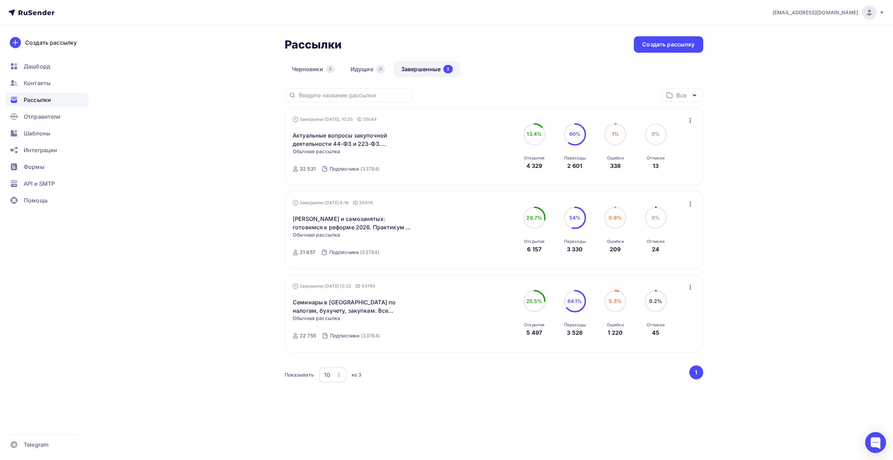
click at [45, 98] on span "Рассылки" at bounding box center [37, 100] width 27 height 8
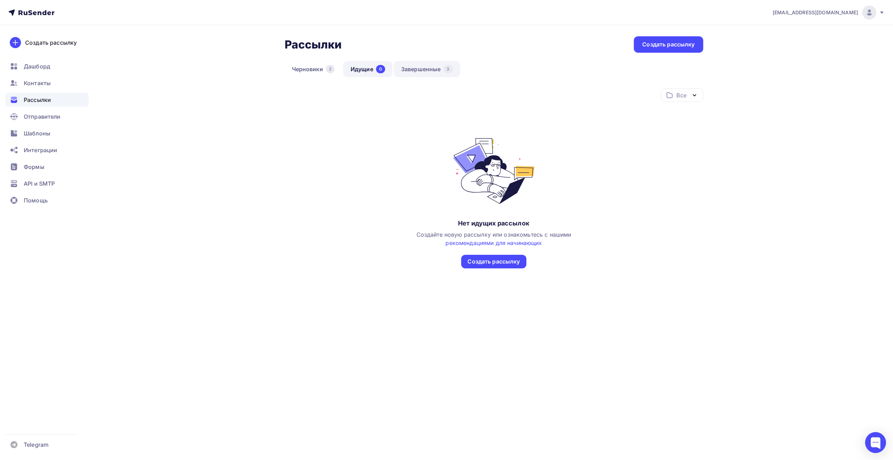
click at [416, 63] on link "Завершенные 3" at bounding box center [427, 69] width 66 height 16
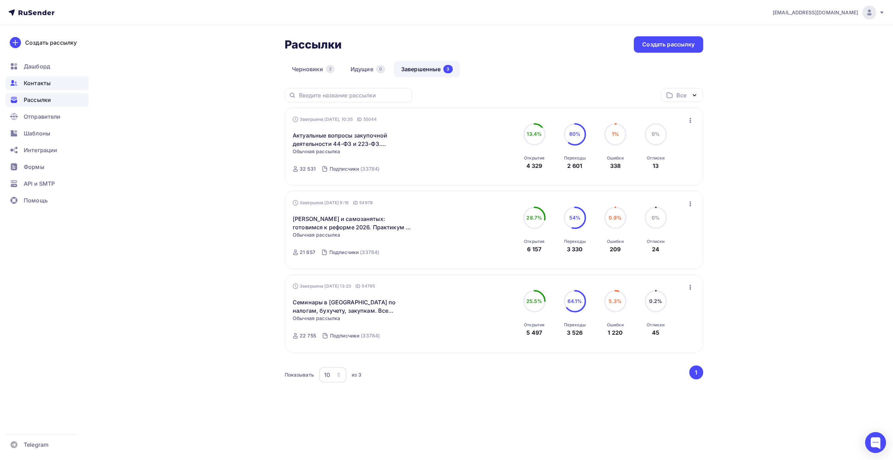
drag, startPoint x: 51, startPoint y: 86, endPoint x: 55, endPoint y: 87, distance: 3.9
click at [51, 86] on div "Контакты" at bounding box center [47, 83] width 83 height 14
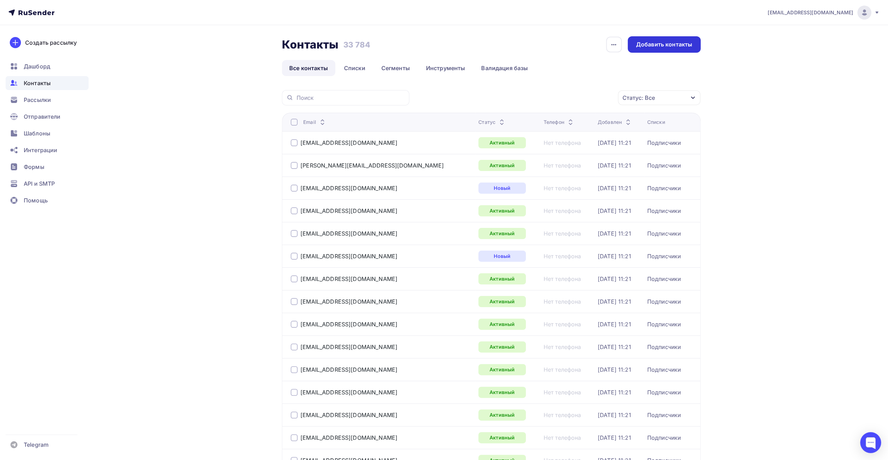
click at [644, 47] on div "Добавить контакты" at bounding box center [664, 44] width 56 height 8
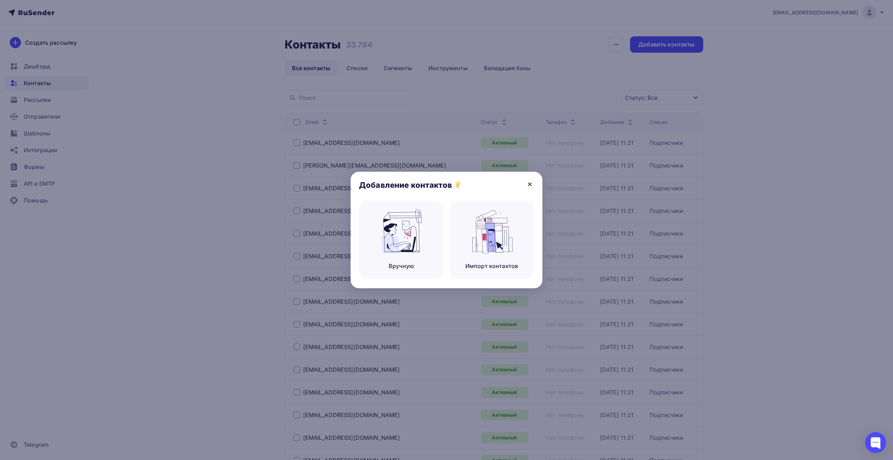
click at [529, 183] on icon at bounding box center [530, 184] width 3 height 3
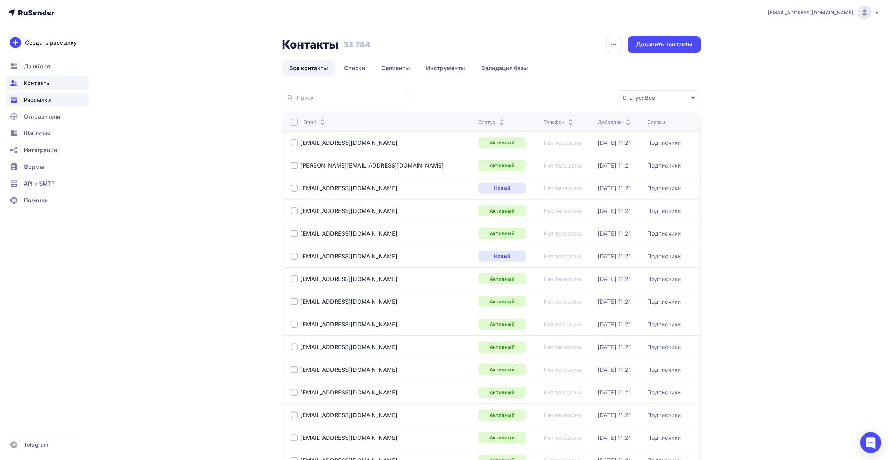
click at [63, 103] on div "Рассылки" at bounding box center [47, 100] width 83 height 14
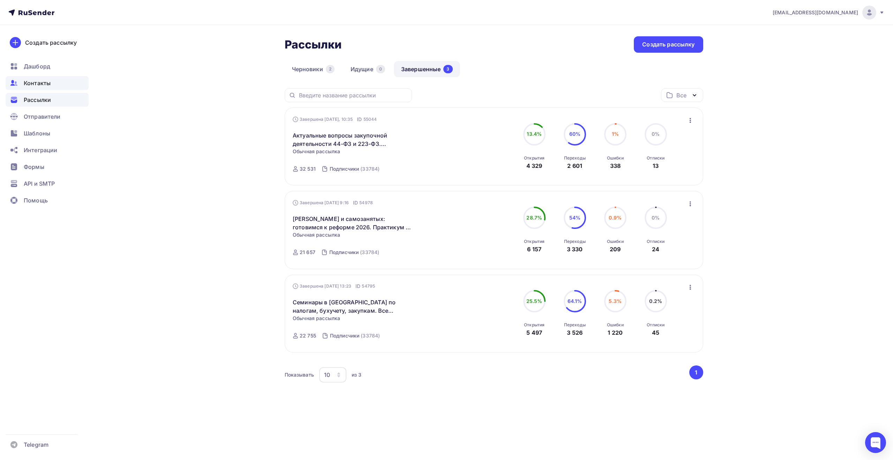
click at [53, 85] on div "Контакты" at bounding box center [47, 83] width 83 height 14
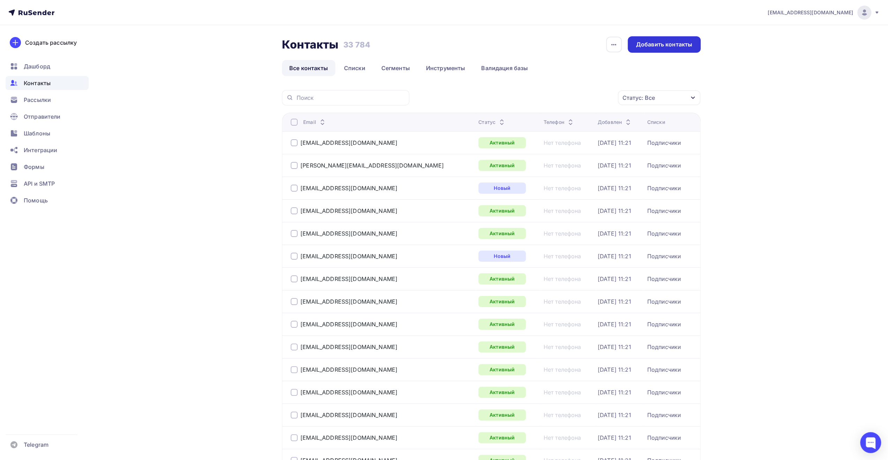
click at [653, 42] on div "Добавить контакты" at bounding box center [664, 44] width 56 height 8
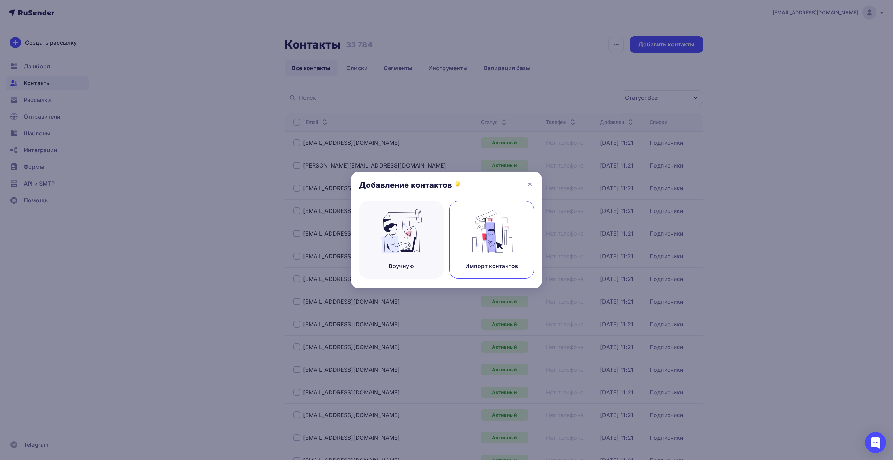
click at [490, 232] on img at bounding box center [492, 231] width 47 height 44
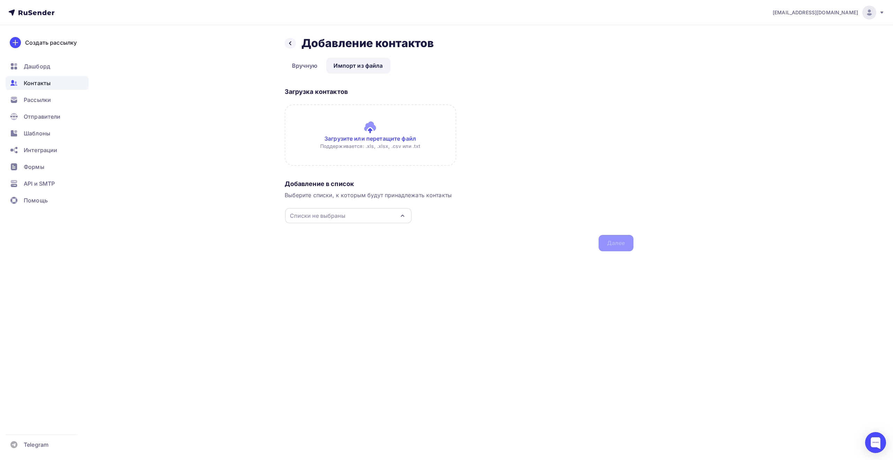
click at [370, 219] on div "Списки не выбраны" at bounding box center [348, 215] width 127 height 15
click at [348, 240] on div "Подписчики" at bounding box center [348, 242] width 113 height 8
drag, startPoint x: 211, startPoint y: 270, endPoint x: 230, endPoint y: 275, distance: 19.7
click at [212, 270] on div "Назад Добавление контактов Добавление контактов Вручную Импорт из файла Импорт …" at bounding box center [447, 152] width 572 height 254
click at [297, 274] on div "Назад Добавление контактов Добавление контактов Вручную Импорт из файла Импорт …" at bounding box center [447, 152] width 572 height 254
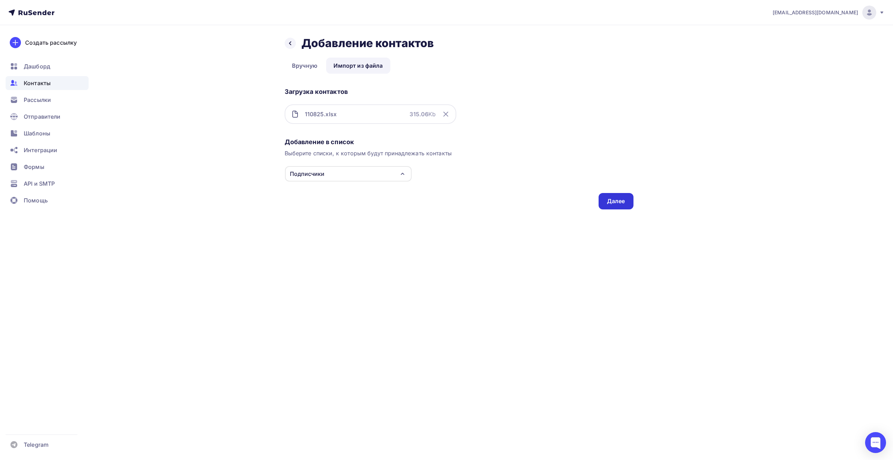
click at [614, 200] on div "Далее" at bounding box center [616, 201] width 18 height 8
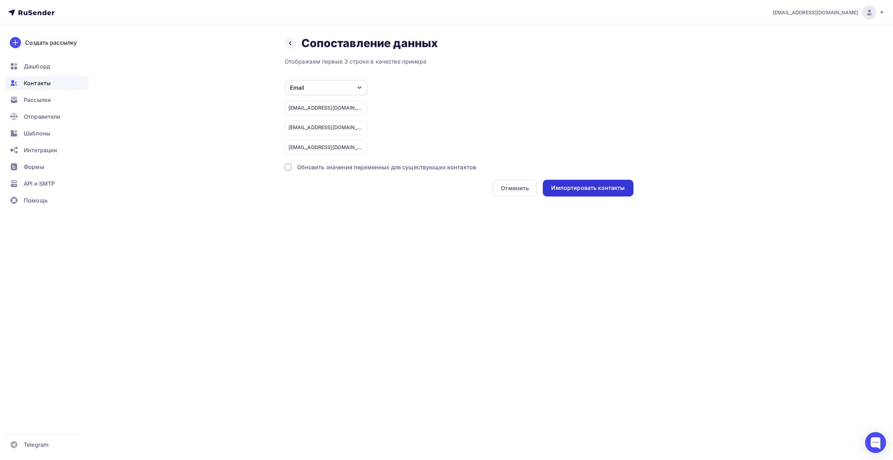
click at [581, 184] on div "Импортировать контакты" at bounding box center [588, 188] width 74 height 8
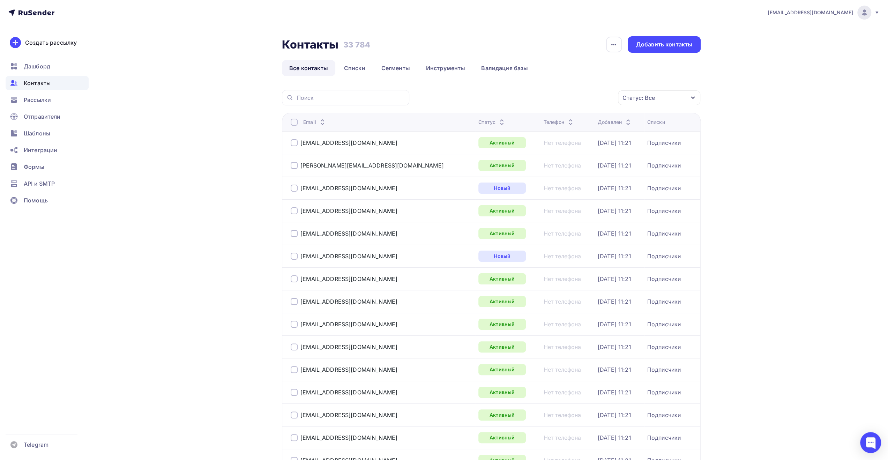
click at [873, 15] on div "[EMAIL_ADDRESS][DOMAIN_NAME]" at bounding box center [824, 13] width 112 height 14
click at [56, 83] on div "Контакты" at bounding box center [47, 83] width 83 height 14
click at [42, 101] on span "Рассылки" at bounding box center [37, 100] width 27 height 8
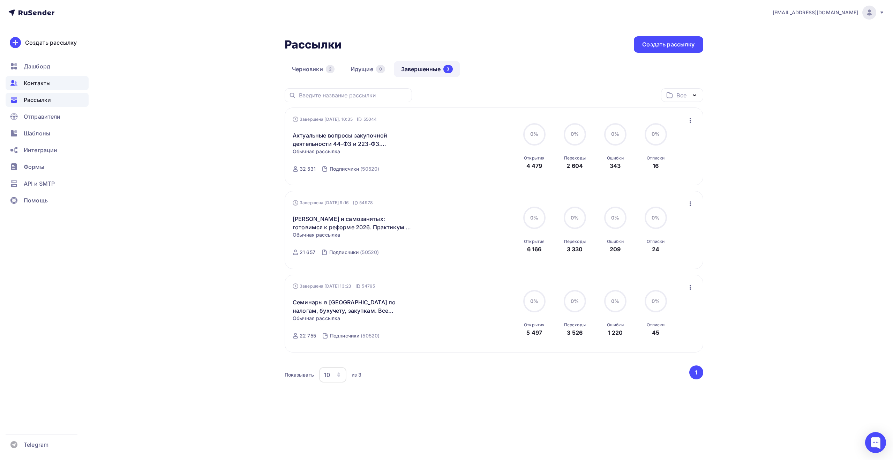
click at [51, 85] on div "Контакты" at bounding box center [47, 83] width 83 height 14
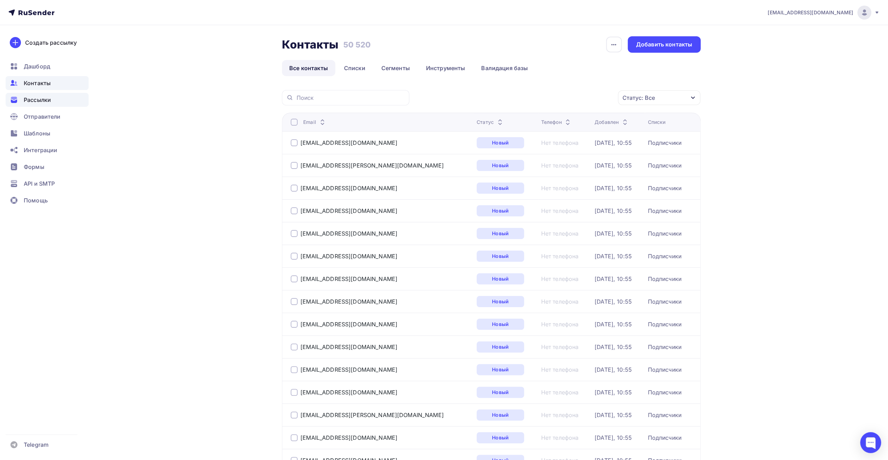
click at [57, 105] on div "Рассылки" at bounding box center [47, 100] width 83 height 14
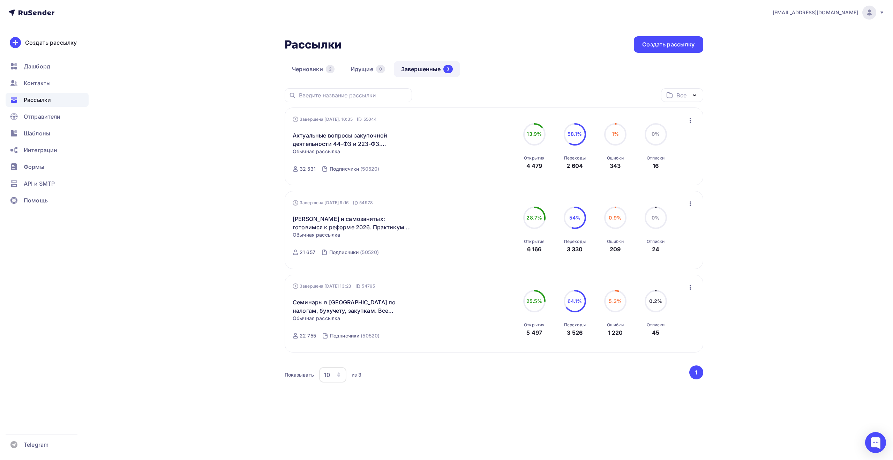
click at [880, 12] on icon at bounding box center [882, 13] width 6 height 6
click at [794, 64] on span "Выйти" at bounding box center [789, 64] width 18 height 8
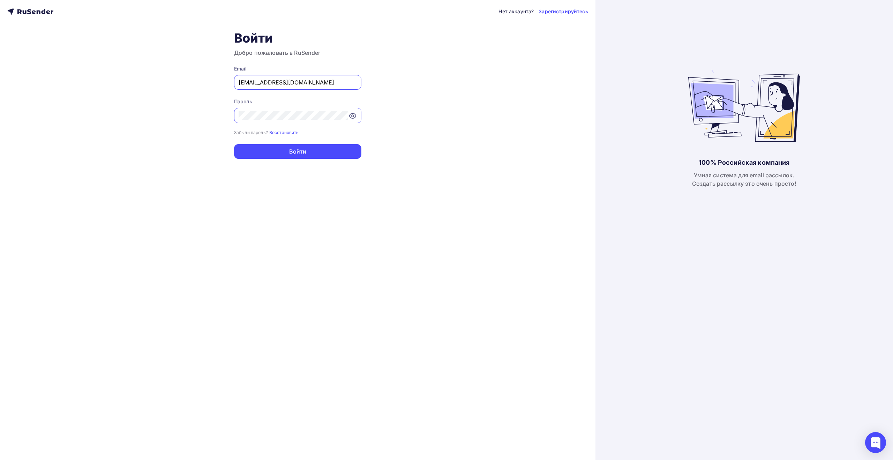
click at [331, 82] on input "[EMAIL_ADDRESS][DOMAIN_NAME]" at bounding box center [298, 82] width 118 height 8
type input "[EMAIL_ADDRESS][DOMAIN_NAME]"
click at [317, 150] on button "Войти" at bounding box center [297, 151] width 127 height 15
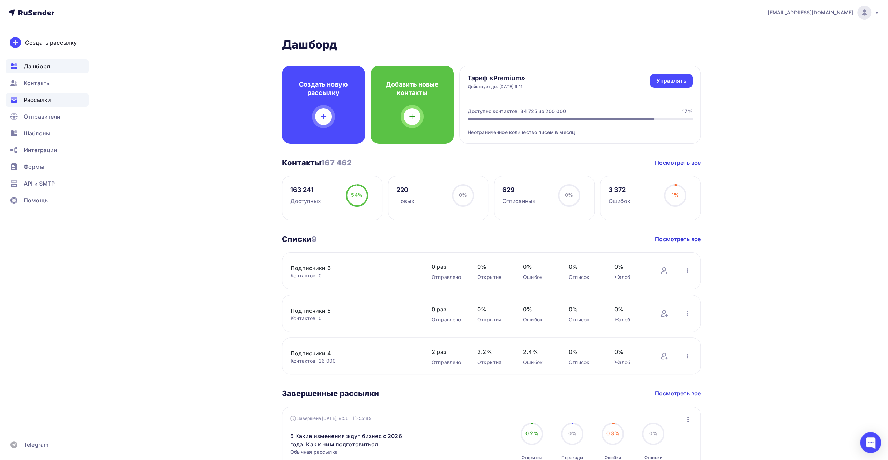
click at [53, 97] on div "Рассылки" at bounding box center [47, 100] width 83 height 14
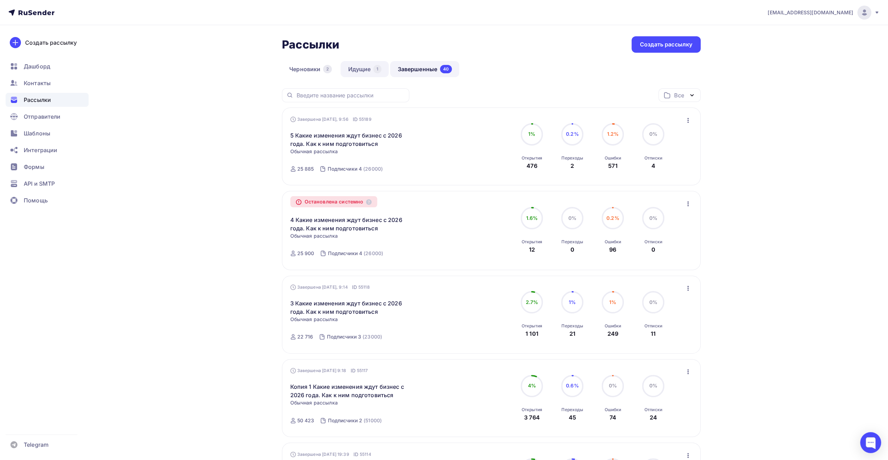
click at [368, 72] on link "Идущие 1" at bounding box center [365, 69] width 48 height 16
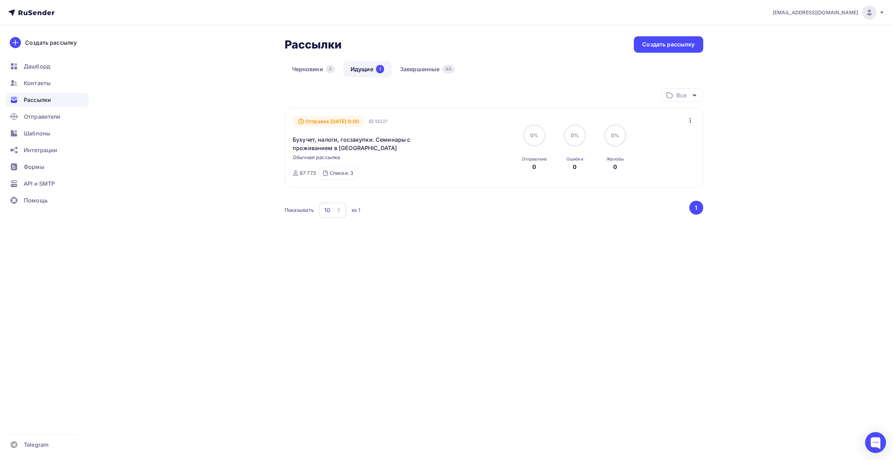
click at [693, 120] on icon "button" at bounding box center [690, 120] width 8 height 8
click at [742, 108] on div "[EMAIL_ADDRESS][DOMAIN_NAME] Аккаунт Тарифы Выйти Создать рассылку [GEOGRAPHIC_…" at bounding box center [446, 144] width 893 height 289
click at [689, 121] on icon "button" at bounding box center [690, 120] width 8 height 8
click at [502, 94] on div "Все Все папки Создать новую папку" at bounding box center [494, 97] width 419 height 19
click at [317, 68] on link "Черновики 2" at bounding box center [313, 69] width 57 height 16
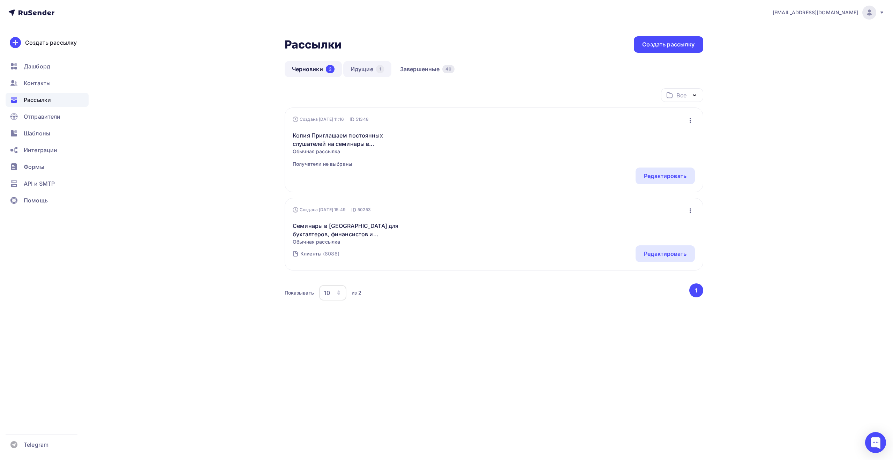
click at [368, 69] on link "Идущие 1" at bounding box center [367, 69] width 48 height 16
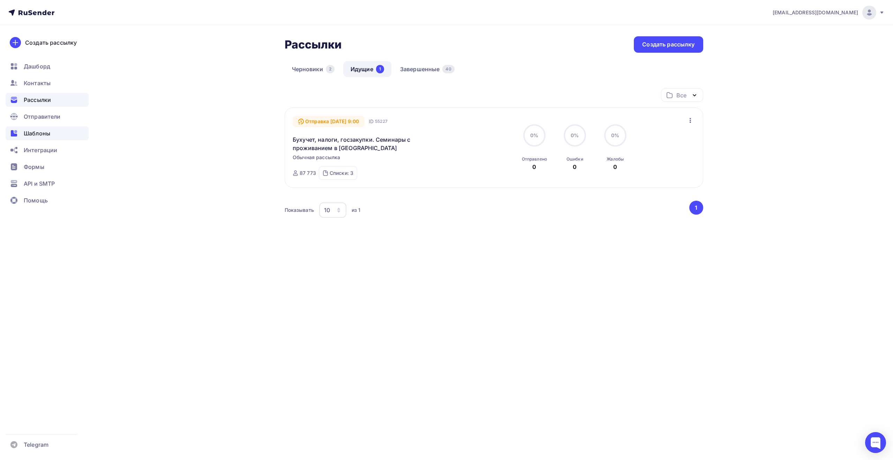
click at [56, 134] on div "Шаблоны" at bounding box center [47, 133] width 83 height 14
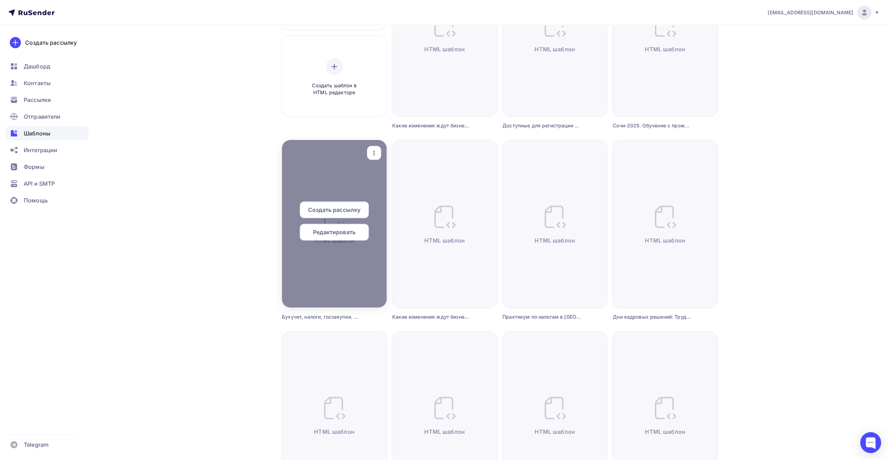
scroll to position [140, 0]
click at [348, 208] on span "Создать рассылку" at bounding box center [334, 210] width 52 height 8
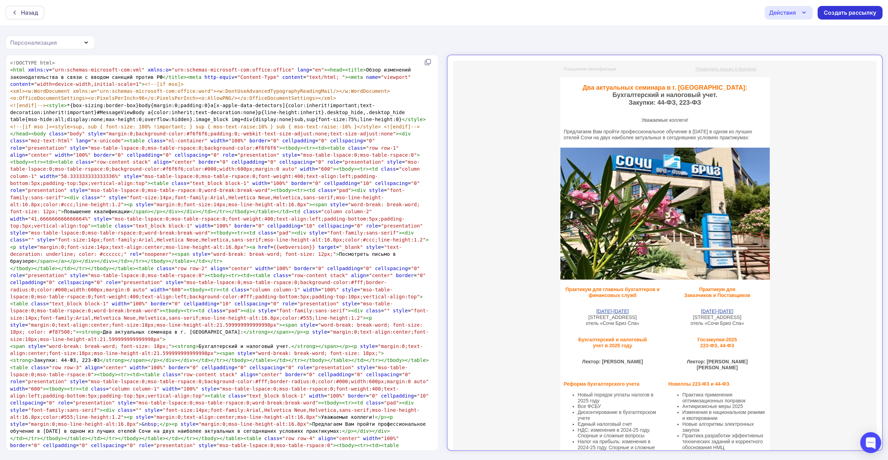
click at [832, 13] on div "Создать рассылку" at bounding box center [850, 13] width 52 height 8
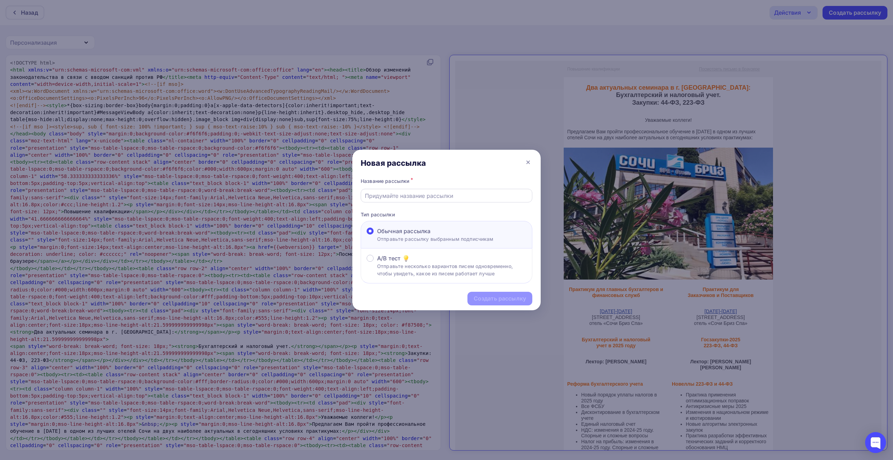
click at [429, 196] on input "text" at bounding box center [447, 196] width 164 height 8
paste input "Бухучет, налоги, госзакупки. Семинары с проживанием в [GEOGRAPHIC_DATA]"
type input "Бухучет, налоги, госзакупки. Семинары с проживанием в [GEOGRAPHIC_DATA]"
click at [494, 297] on div "Создать рассылку" at bounding box center [500, 298] width 52 height 8
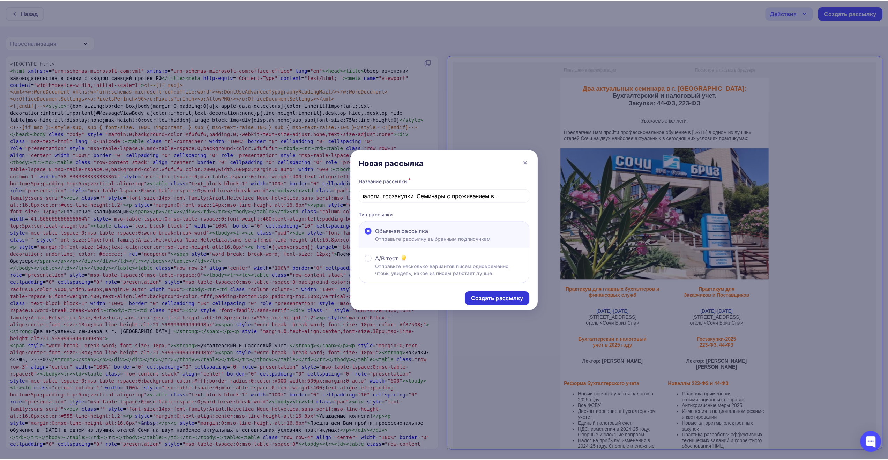
scroll to position [0, 0]
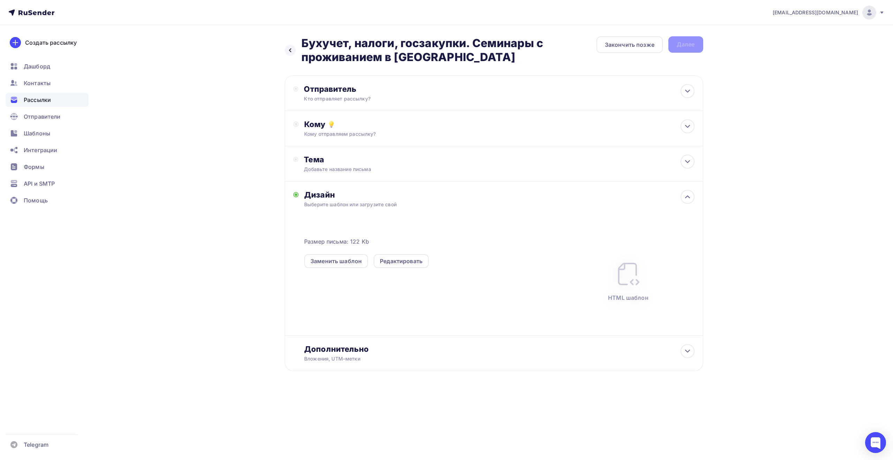
click at [685, 43] on div "Назад Бухучет, налоги, госзакупки. Семинары с проживанием в [GEOGRAPHIC_DATA] Б…" at bounding box center [494, 50] width 419 height 28
click at [289, 46] on div at bounding box center [290, 50] width 11 height 11
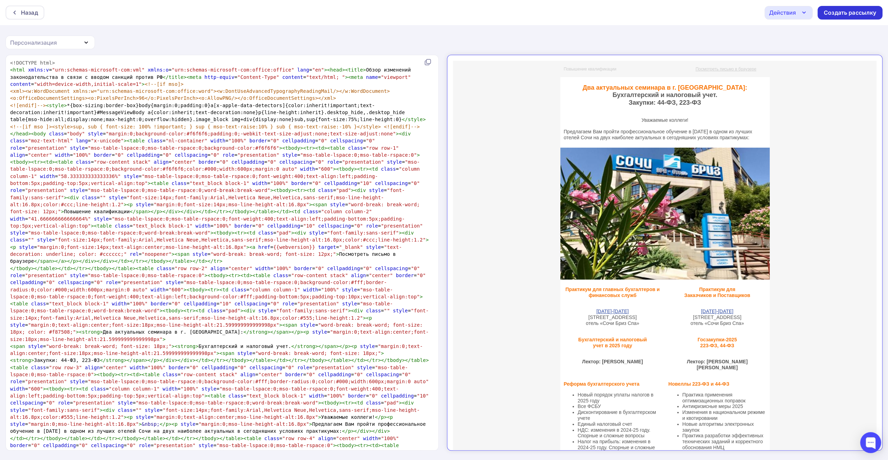
click at [852, 8] on div "Создать рассылку" at bounding box center [849, 13] width 65 height 14
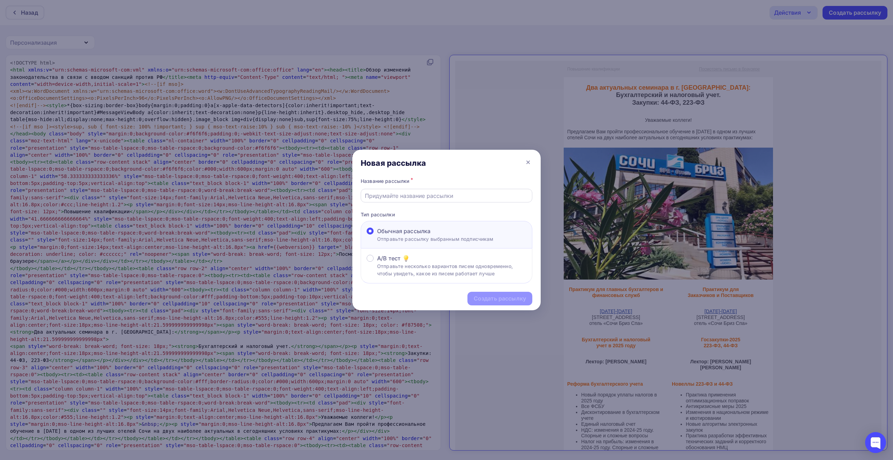
click at [411, 196] on input "text" at bounding box center [447, 196] width 164 height 8
paste input "Бухучет, налоги, госзакупки. Семинары с проживанием в [GEOGRAPHIC_DATA]"
type input "2 Бухучет, налоги, госзакупки. Семинары с проживанием в [GEOGRAPHIC_DATA]"
click at [487, 300] on div "Создать рассылку" at bounding box center [500, 298] width 52 height 8
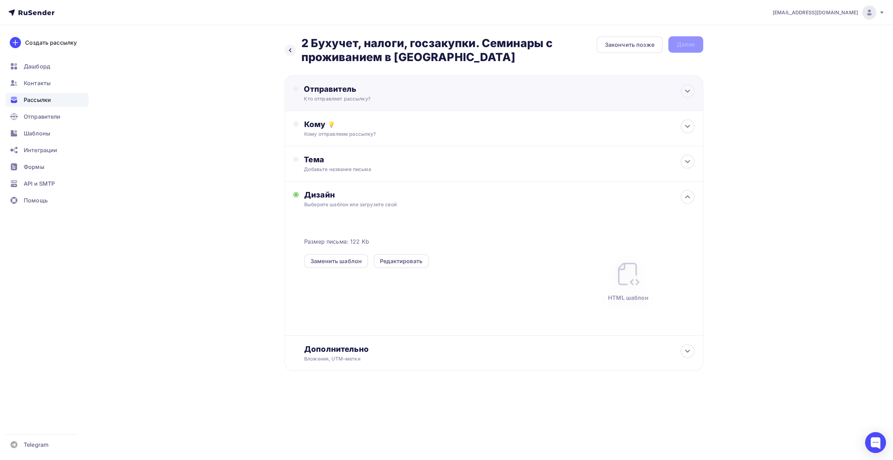
click at [432, 99] on div "Кто отправляет рассылку?" at bounding box center [372, 98] width 136 height 7
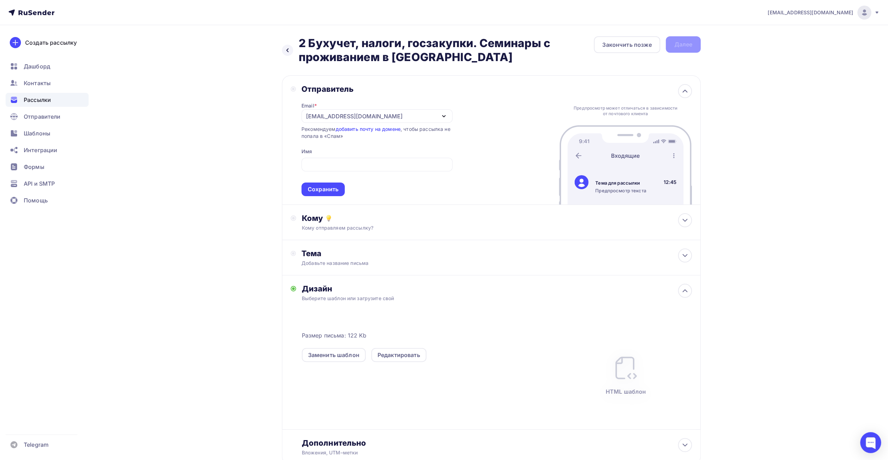
click at [394, 109] on div "Email * [EMAIL_ADDRESS][DOMAIN_NAME] [EMAIL_ADDRESS][DOMAIN_NAME] [EMAIL_ADDRES…" at bounding box center [376, 145] width 151 height 102
click at [395, 117] on div "[EMAIL_ADDRESS][DOMAIN_NAME]" at bounding box center [376, 116] width 151 height 14
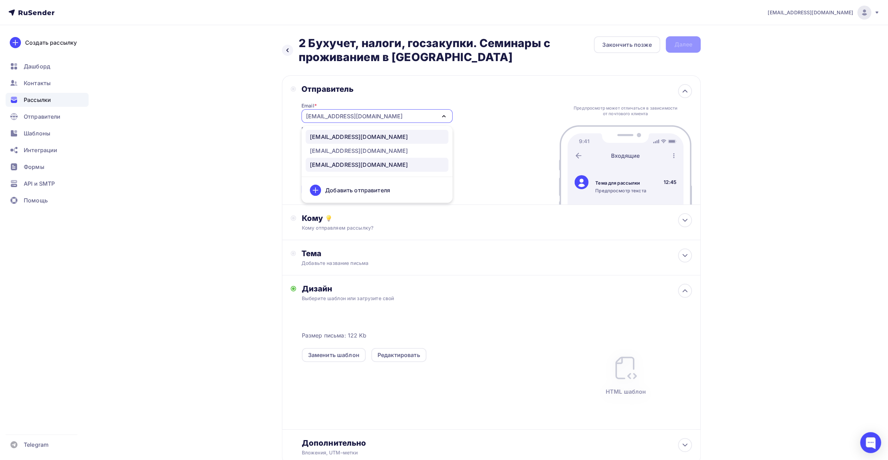
click at [380, 139] on div "[EMAIL_ADDRESS][DOMAIN_NAME]" at bounding box center [377, 137] width 134 height 8
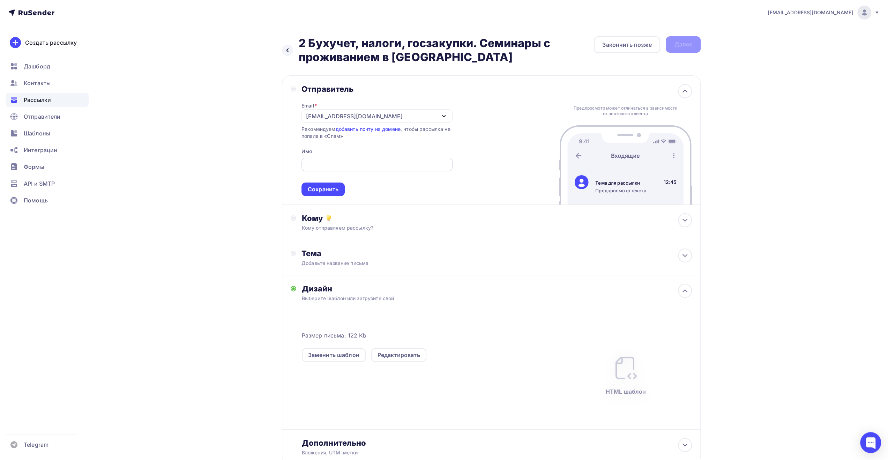
click at [371, 164] on input "text" at bounding box center [376, 164] width 143 height 8
type input "ЕЦПК"
click at [333, 190] on div "Сохранить" at bounding box center [323, 189] width 31 height 8
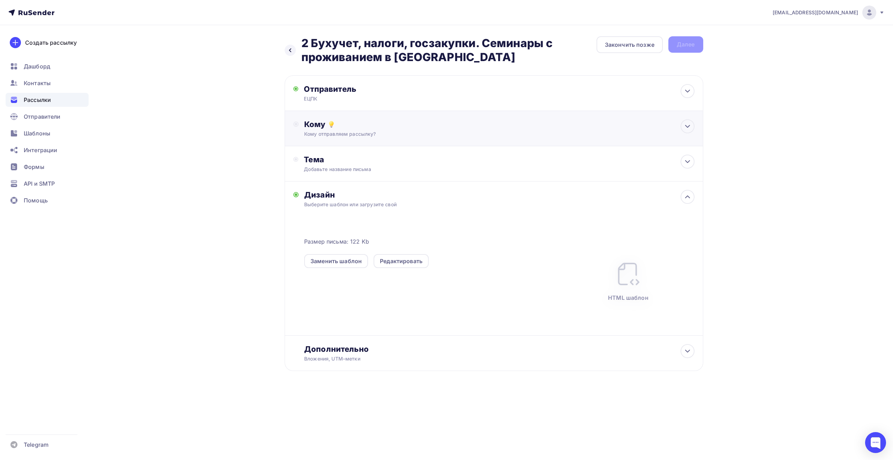
click at [436, 127] on div "Кому" at bounding box center [499, 124] width 390 height 10
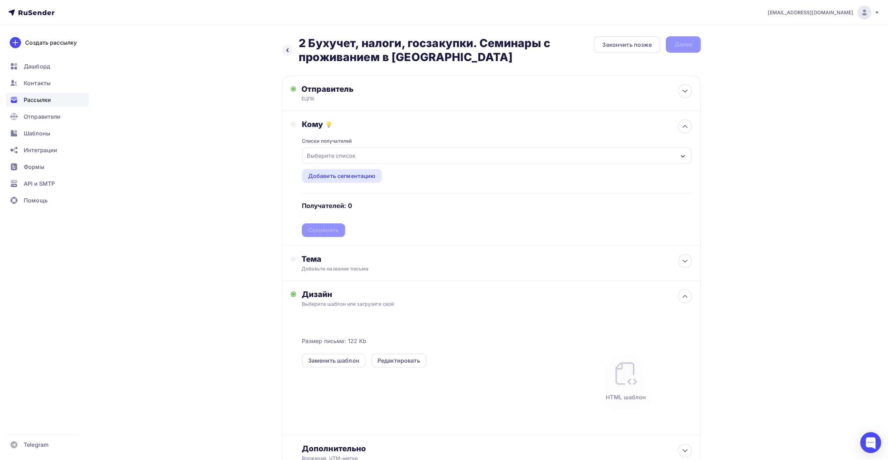
click at [436, 158] on div "Выберите список" at bounding box center [496, 156] width 389 height 16
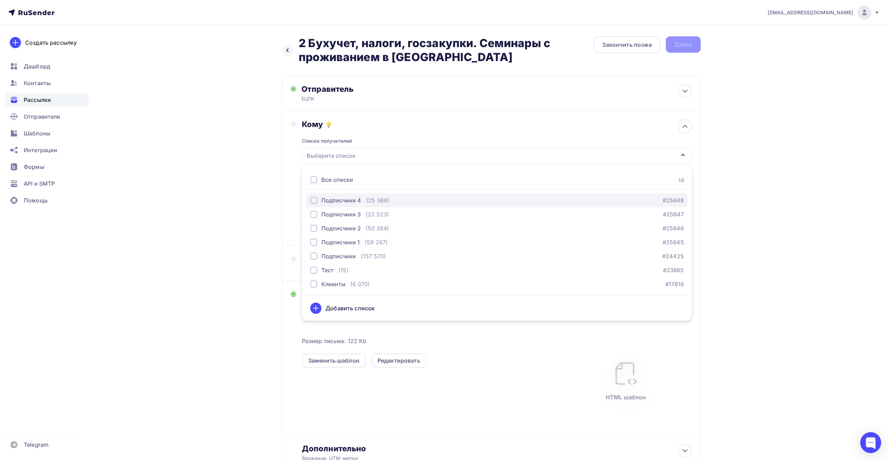
click at [313, 201] on div "button" at bounding box center [313, 200] width 7 height 7
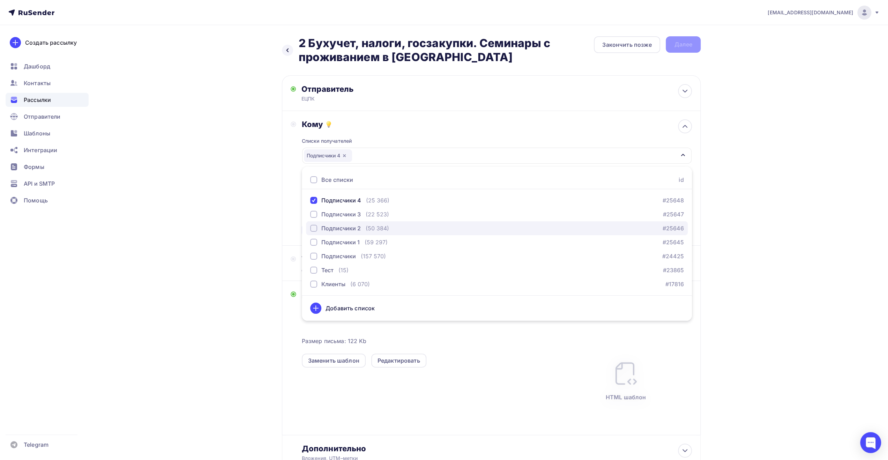
click at [315, 228] on div "button" at bounding box center [313, 228] width 7 height 7
click at [238, 300] on div "Назад 2 Бухучет, налоги, госзакупки. Семинары с проживанием в [GEOGRAPHIC_DATA]…" at bounding box center [444, 270] width 572 height 490
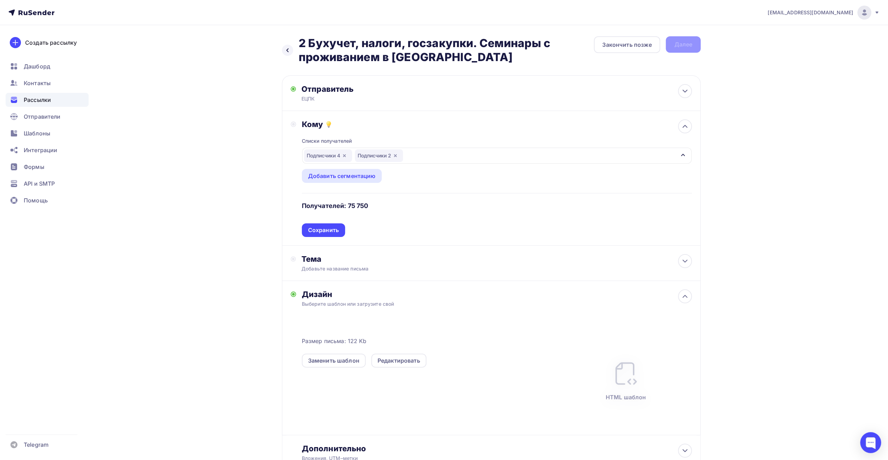
click at [397, 156] on icon "button" at bounding box center [396, 156] width 6 height 6
click at [341, 156] on div "Подписчики 4" at bounding box center [328, 155] width 48 height 13
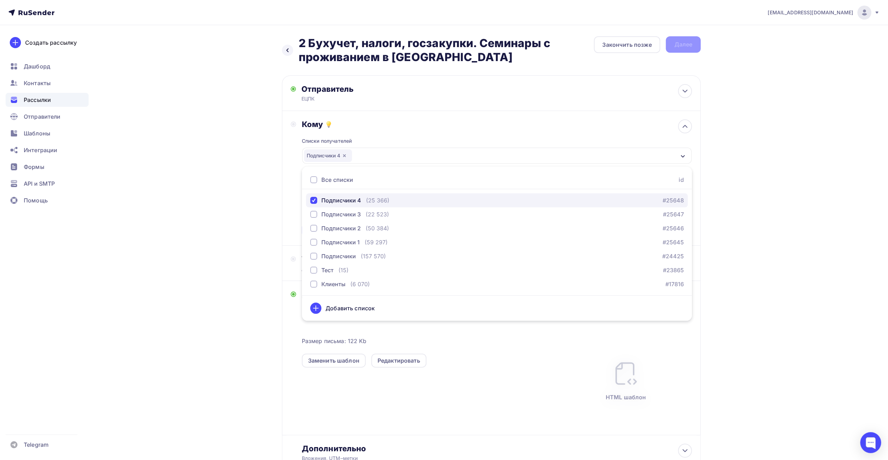
click at [313, 200] on div "button" at bounding box center [313, 200] width 7 height 7
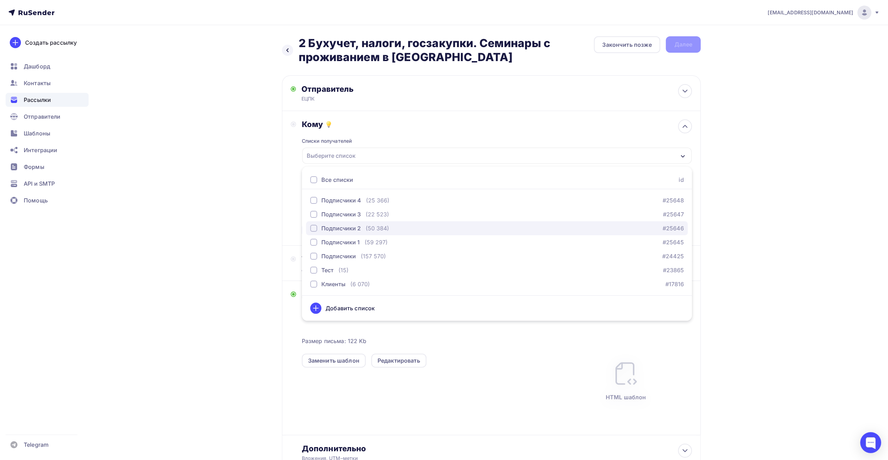
click at [313, 228] on div "button" at bounding box center [313, 228] width 7 height 7
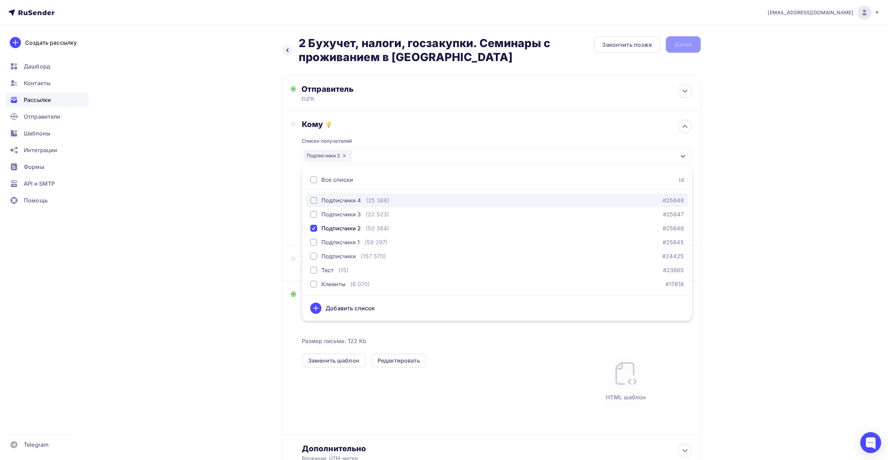
click at [314, 202] on div "button" at bounding box center [313, 200] width 7 height 7
click at [263, 219] on div "Назад 2 Бухучет, налоги, госзакупки. Семинары с проживанием в [GEOGRAPHIC_DATA]…" at bounding box center [444, 270] width 572 height 490
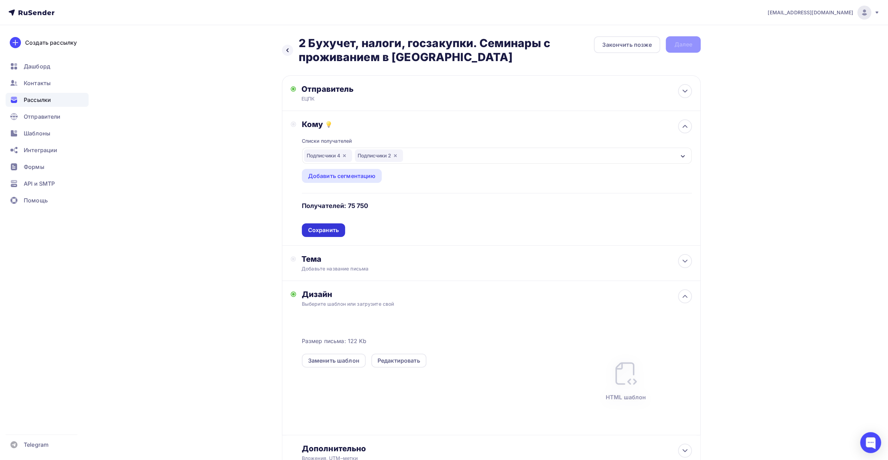
click at [334, 229] on div "Сохранить" at bounding box center [323, 230] width 31 height 8
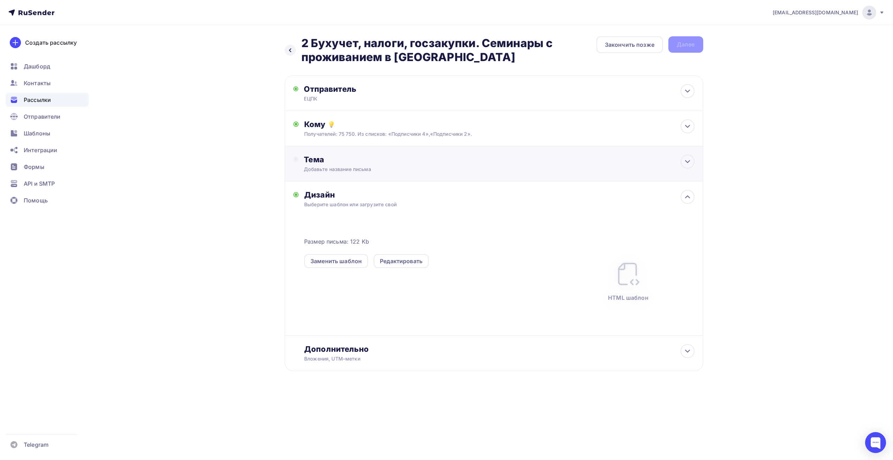
click at [372, 169] on div "Добавьте название письма" at bounding box center [366, 169] width 124 height 7
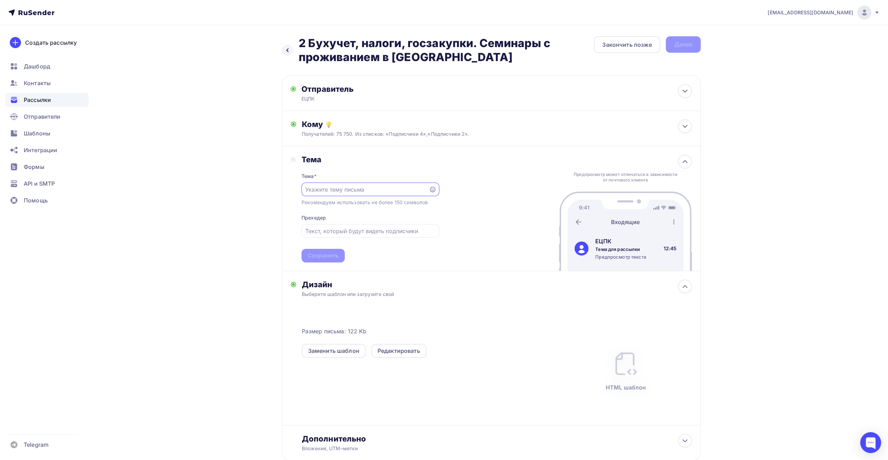
paste input "Бухучет, налоги, госзакупки. Семинары с проживанием в [GEOGRAPHIC_DATA]"
type input "Бухучет, налоги, госзакупки. Семинары с проживанием в [GEOGRAPHIC_DATA]"
click at [357, 230] on input "text" at bounding box center [370, 231] width 130 height 8
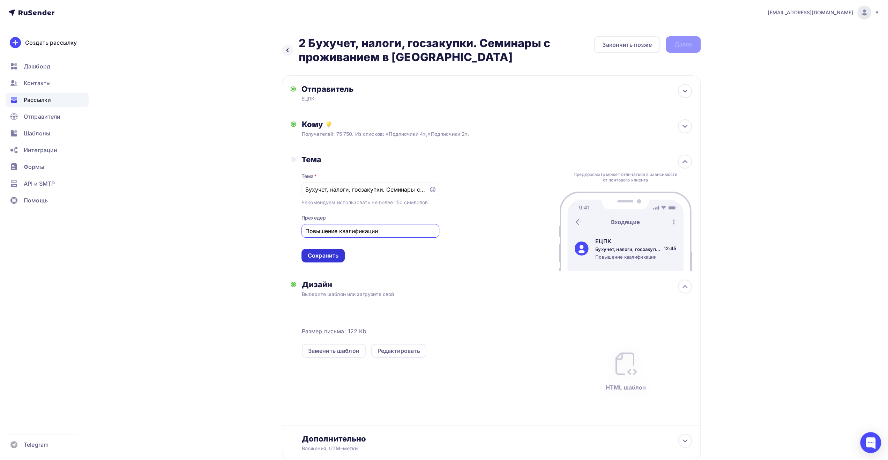
type input "Повышение квалификации"
click at [332, 256] on div "Сохранить" at bounding box center [323, 256] width 31 height 8
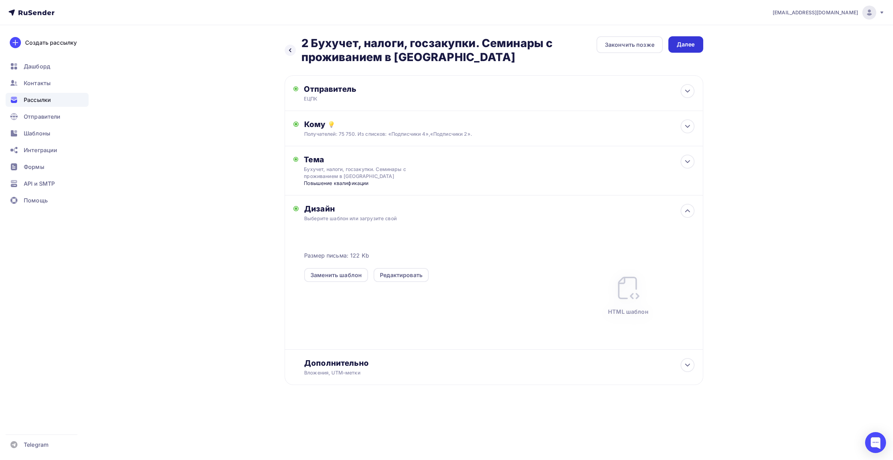
click at [692, 42] on div "Далее" at bounding box center [686, 44] width 18 height 8
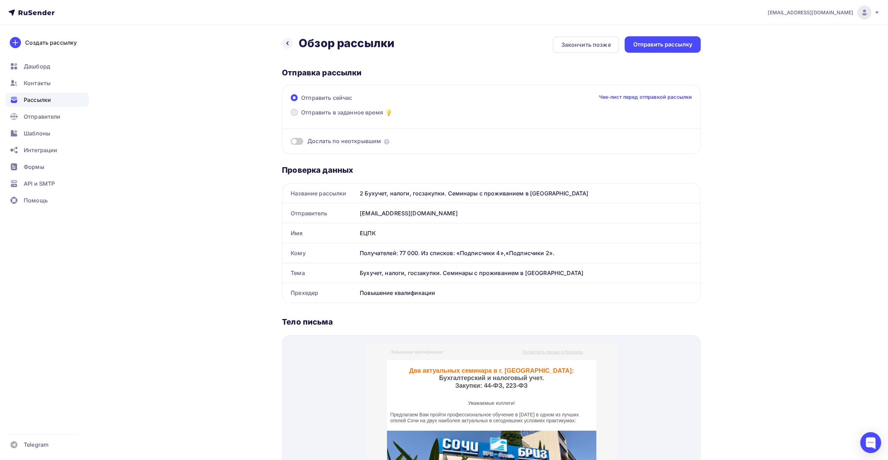
click at [359, 112] on span "Отправить в заданное время" at bounding box center [342, 112] width 82 height 8
click at [301, 117] on input "Отправить в заданное время" at bounding box center [301, 117] width 0 height 0
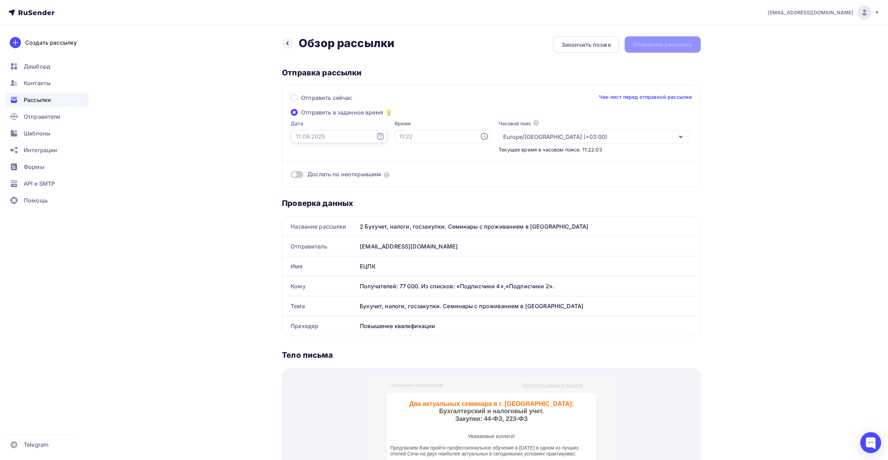
click at [360, 134] on input "text" at bounding box center [339, 136] width 97 height 13
click at [322, 197] on div "13" at bounding box center [323, 197] width 11 height 6
type input "[DATE]"
click at [399, 138] on input "text" at bounding box center [443, 136] width 97 height 13
click at [403, 214] on li "09" at bounding box center [405, 214] width 36 height 11
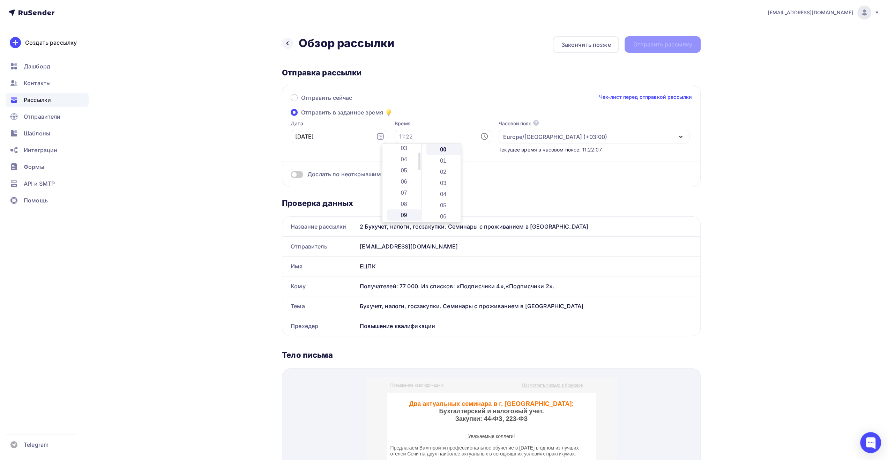
type input "09:00"
click at [668, 161] on div "Дослать по неоткрывшим" at bounding box center [491, 165] width 401 height 25
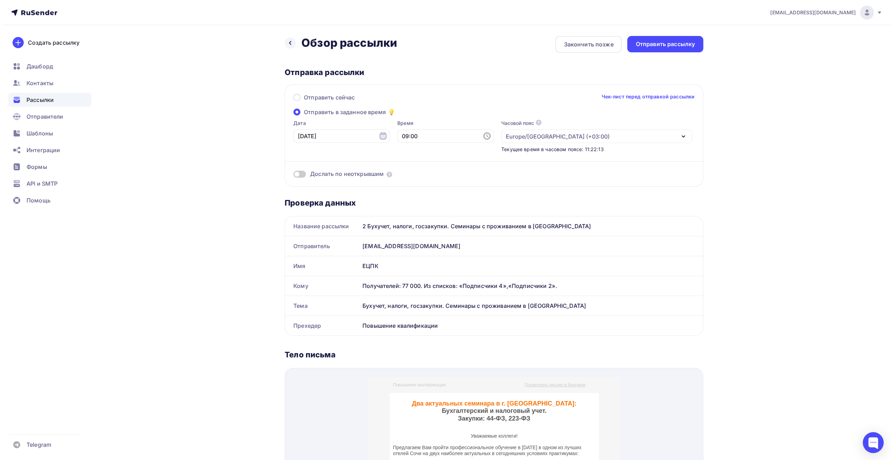
scroll to position [0, 0]
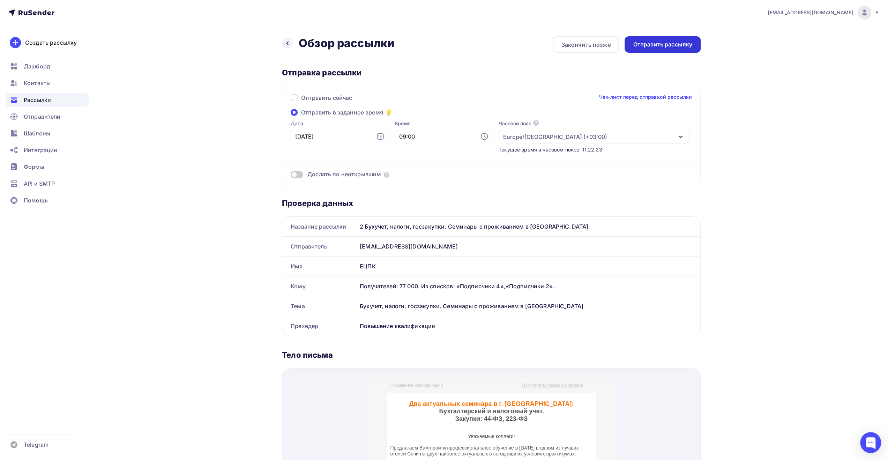
click at [667, 46] on div "Отправить рассылку" at bounding box center [662, 44] width 59 height 8
